Goal: Information Seeking & Learning: Learn about a topic

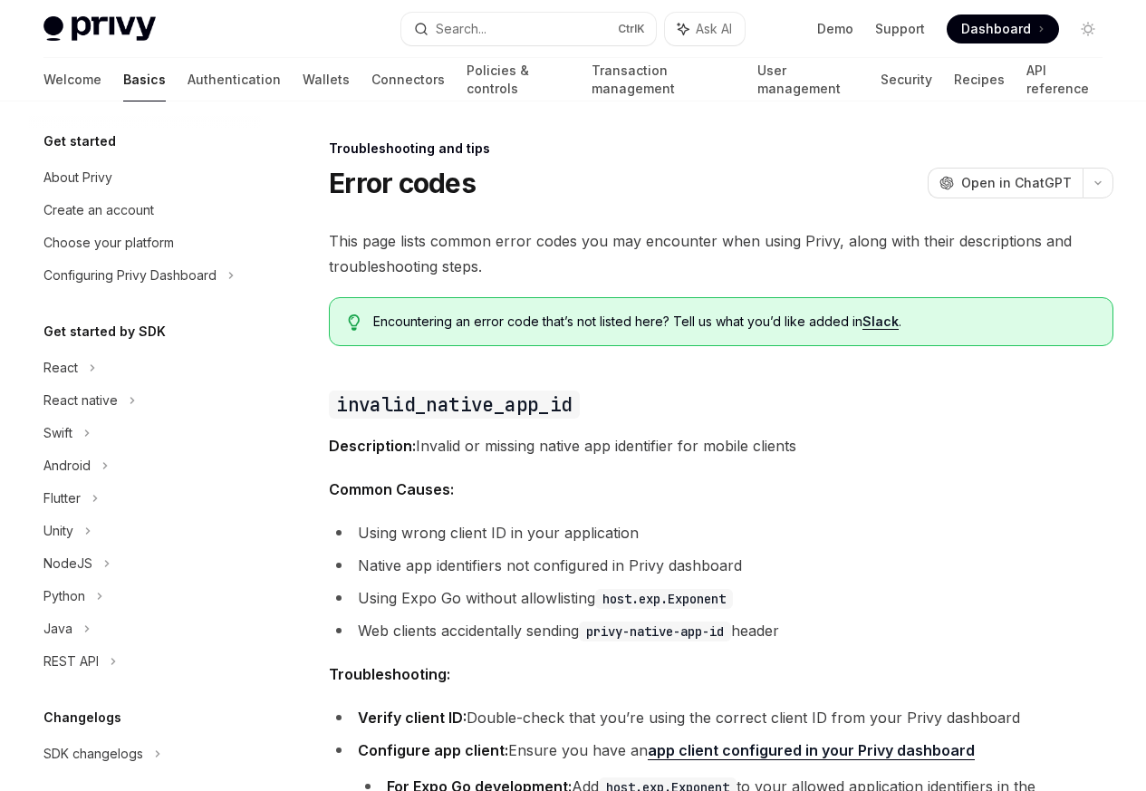
scroll to position [172, 0]
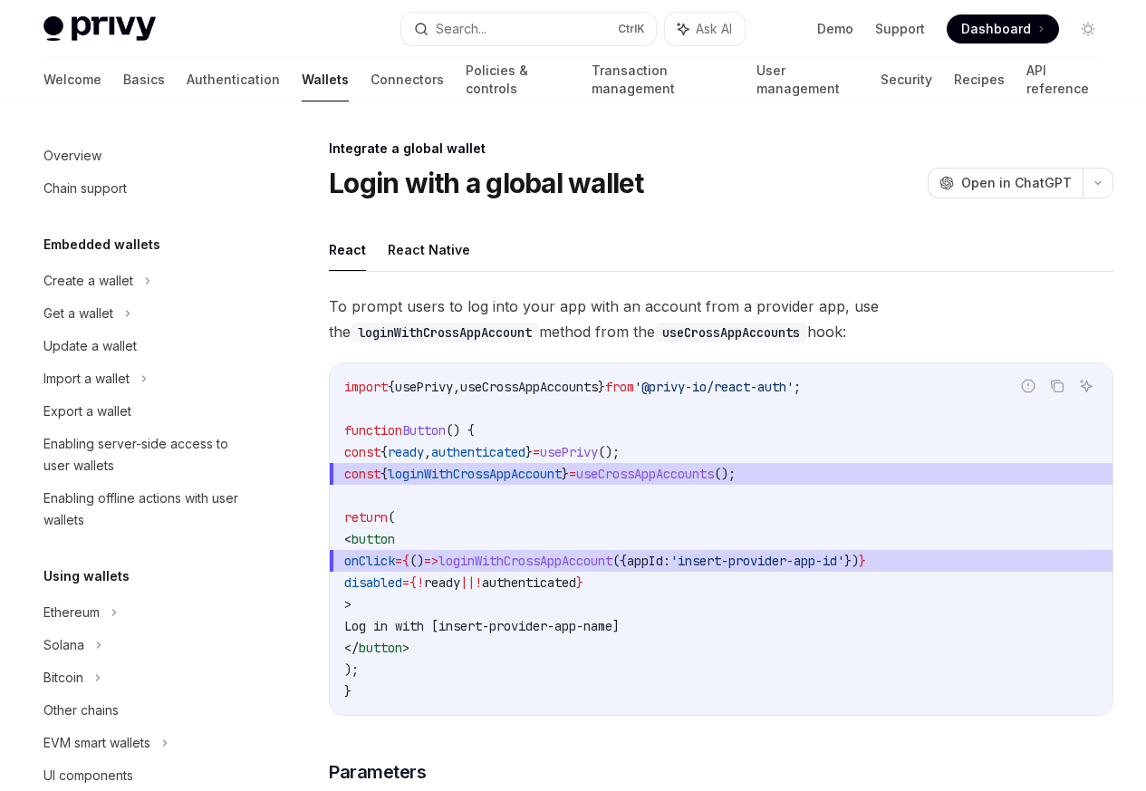
scroll to position [993, 0]
